Goal: Communication & Community: Answer question/provide support

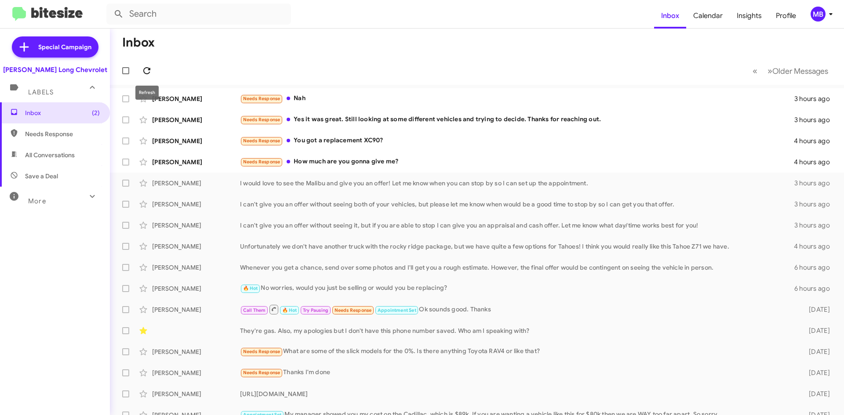
click at [151, 70] on icon at bounding box center [147, 71] width 11 height 11
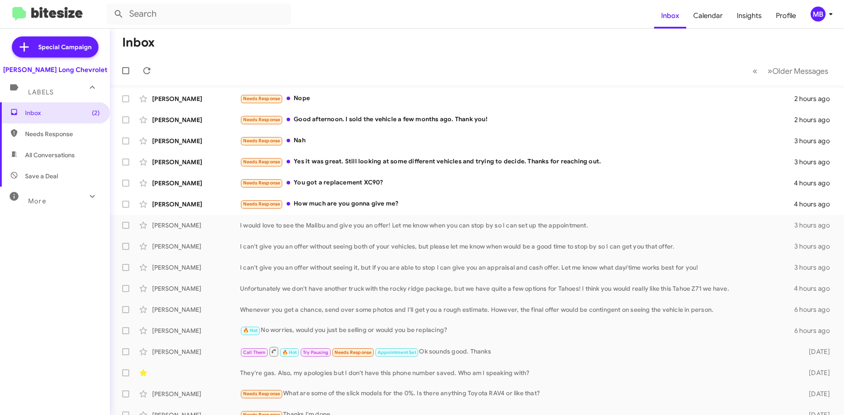
click at [55, 131] on span "Needs Response" at bounding box center [62, 134] width 75 height 9
type input "in:needs-response"
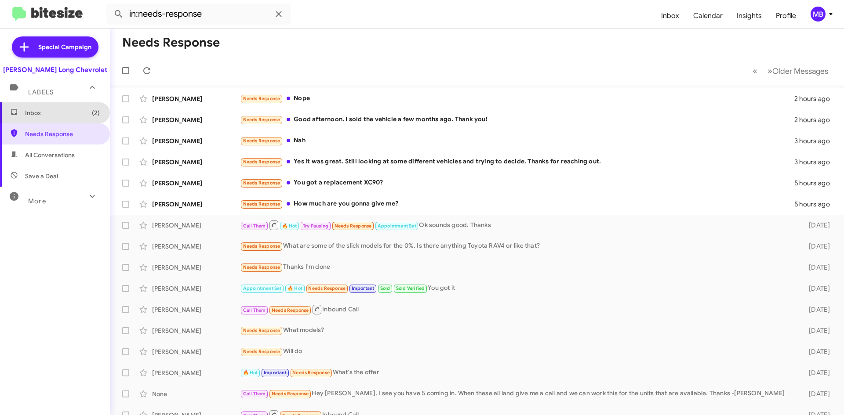
click at [68, 116] on span "Inbox (2)" at bounding box center [62, 113] width 75 height 9
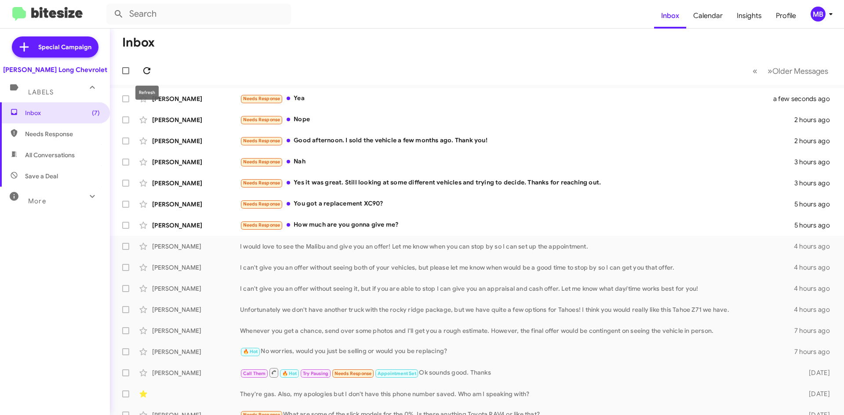
click at [151, 70] on icon at bounding box center [147, 71] width 11 height 11
click at [150, 70] on icon at bounding box center [146, 70] width 7 height 7
click at [146, 76] on icon at bounding box center [147, 71] width 11 height 11
